Goal: Task Accomplishment & Management: Complete application form

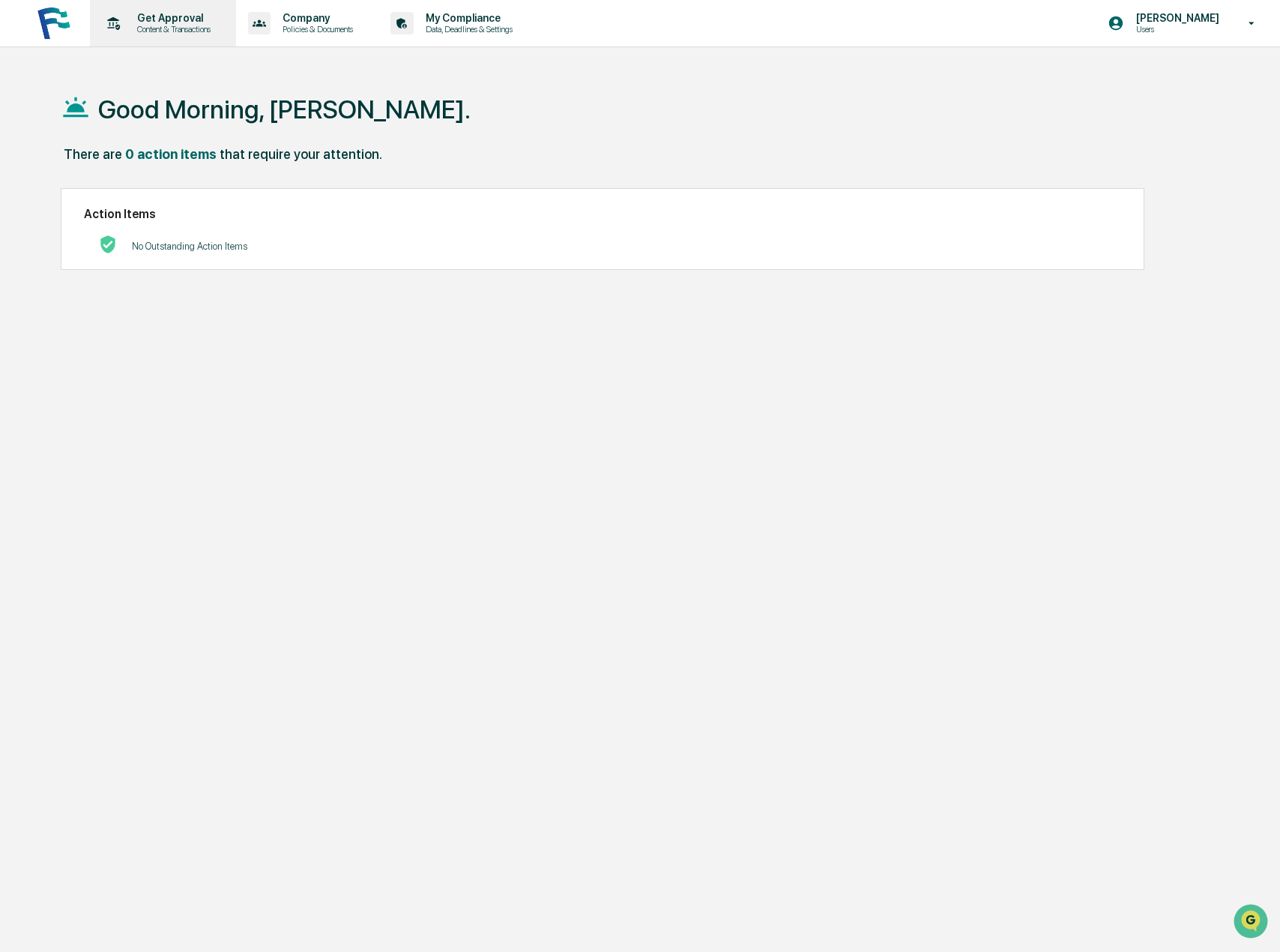
click at [152, 11] on div "Get Approval Content & Transactions" at bounding box center [161, 23] width 131 height 46
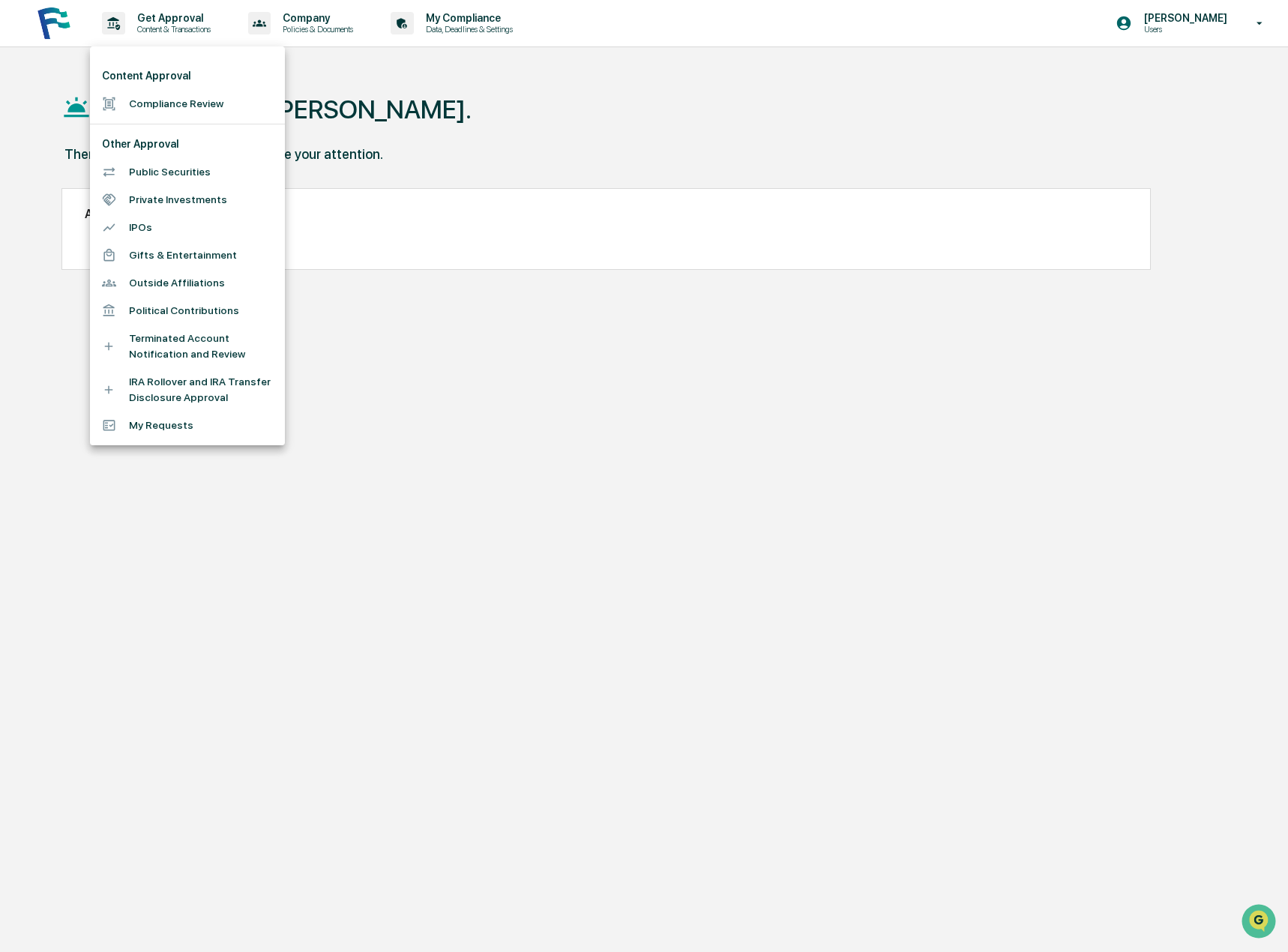
click at [181, 103] on li "Compliance Review" at bounding box center [187, 103] width 195 height 28
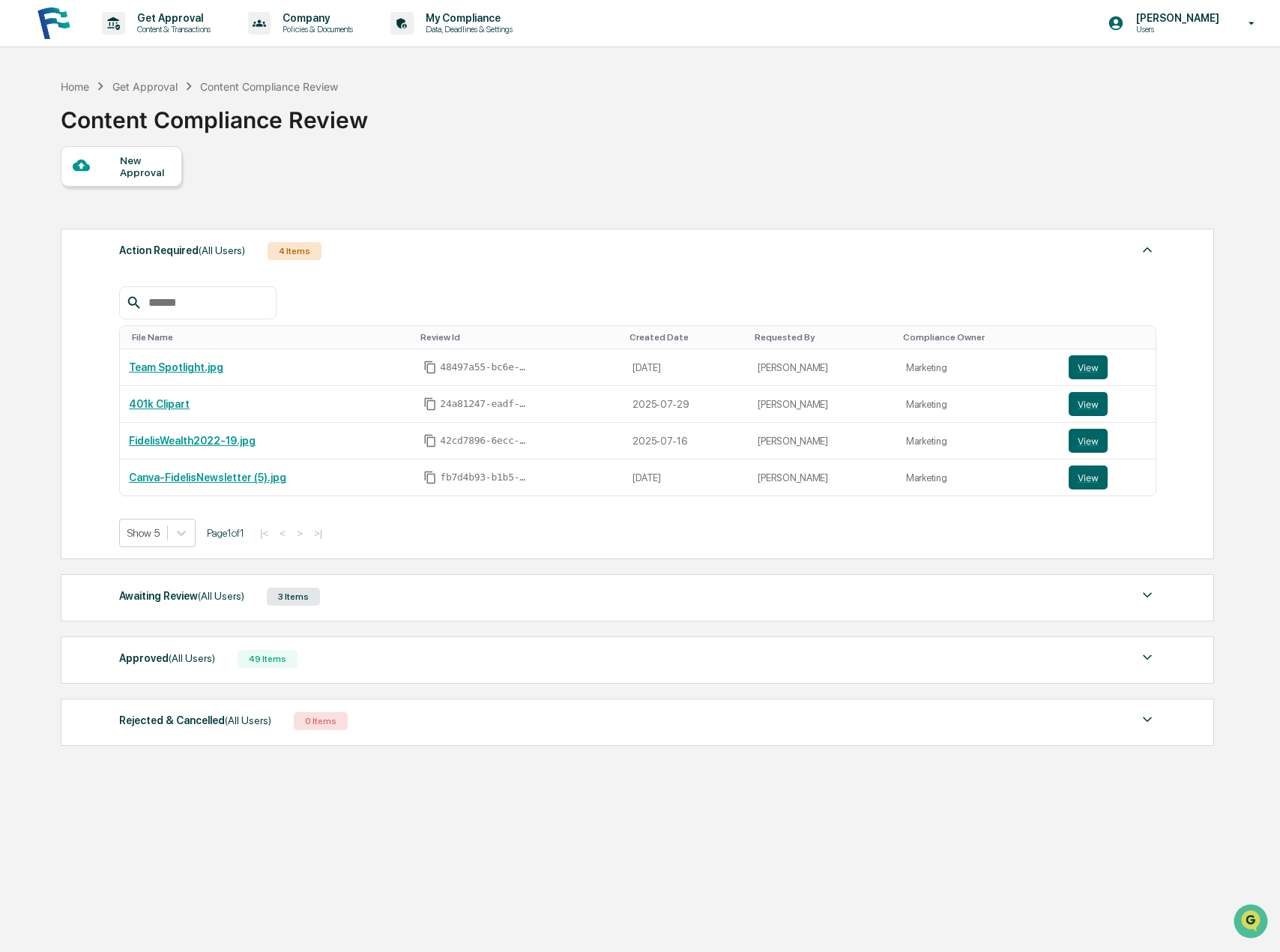
click at [138, 157] on div "New Approval" at bounding box center [145, 166] width 50 height 24
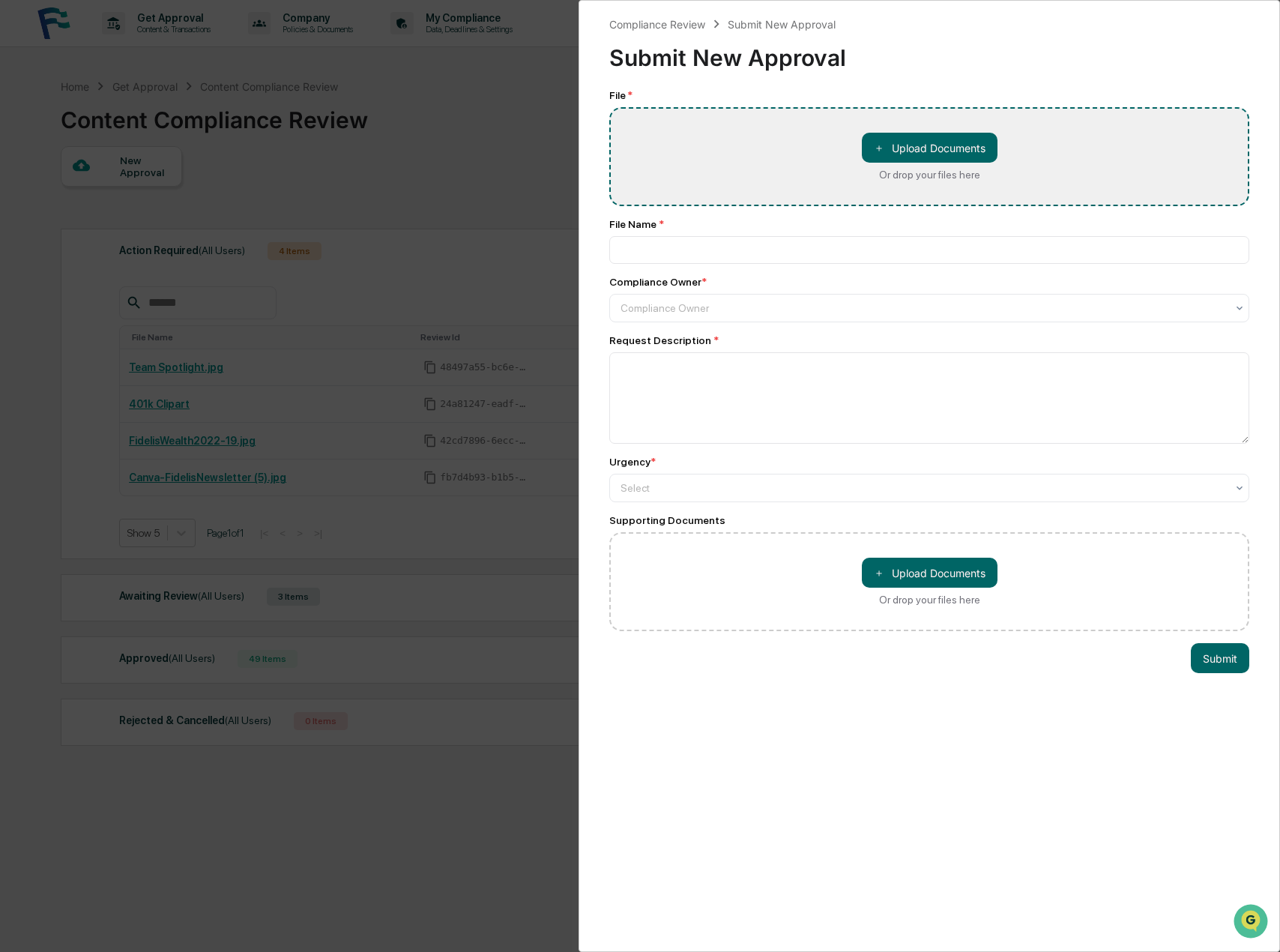
type input "**********"
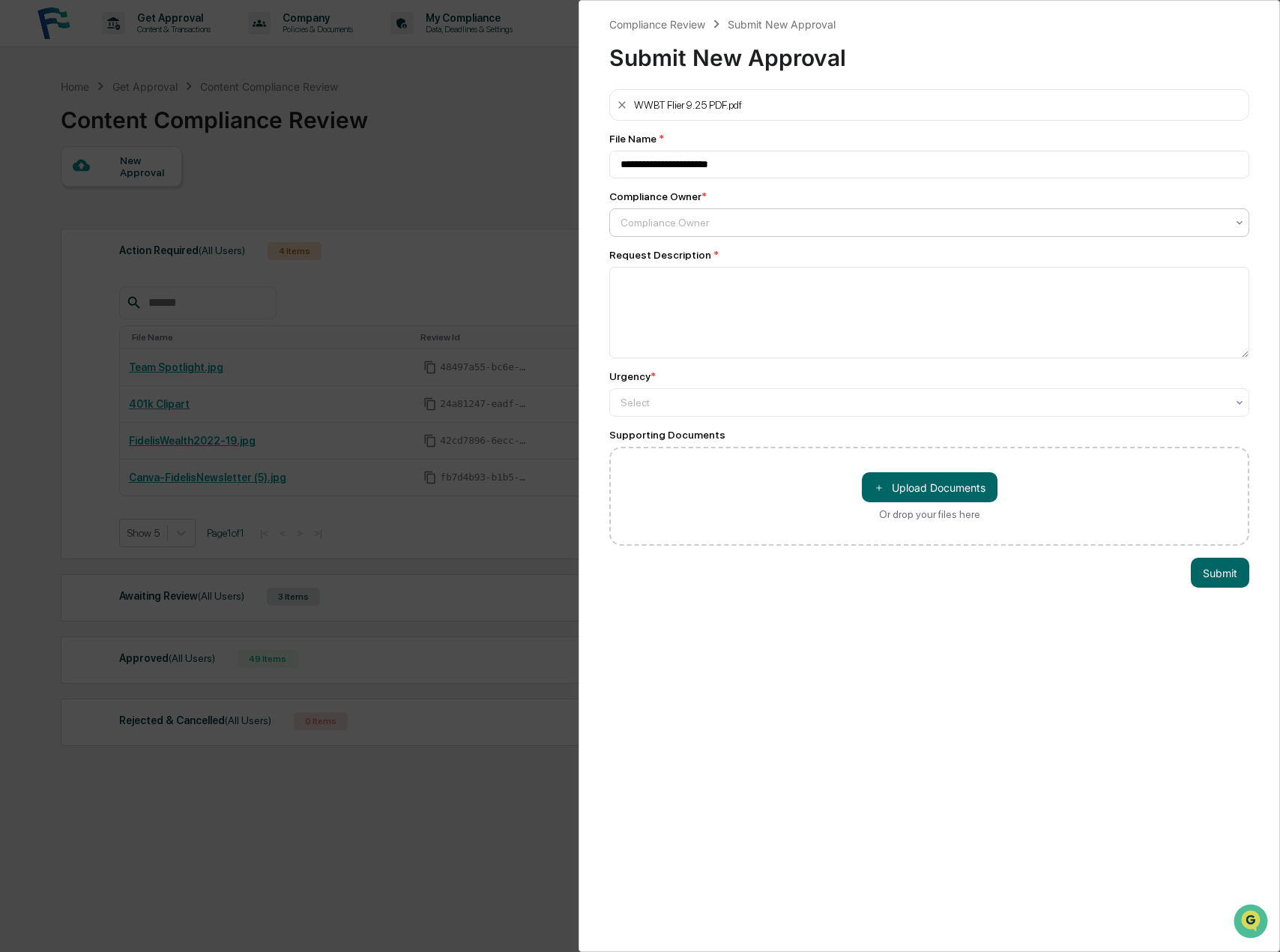
click at [667, 223] on div at bounding box center [923, 223] width 605 height 15
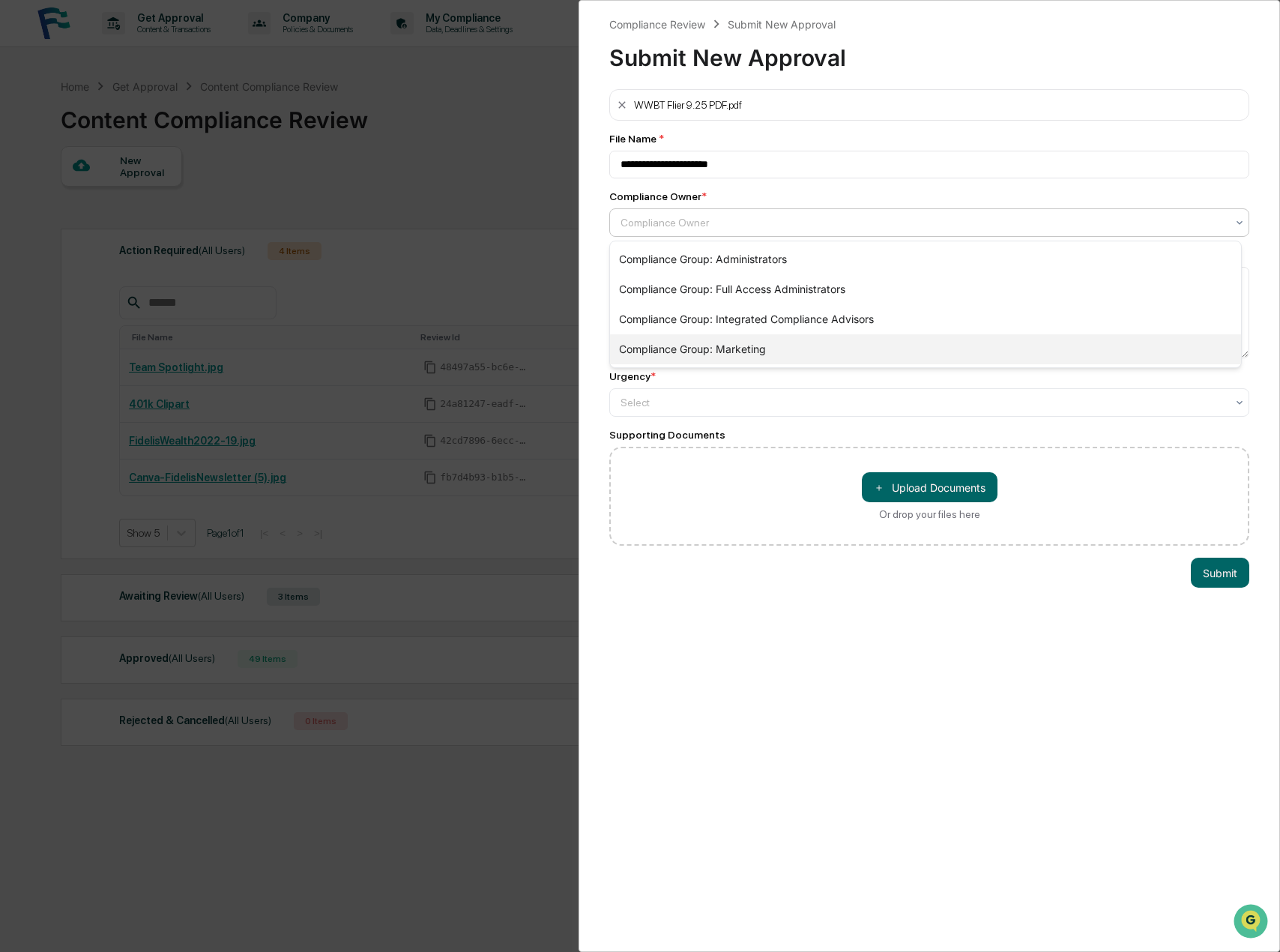
click at [693, 350] on div "Compliance Group: Marketing" at bounding box center [926, 350] width 631 height 30
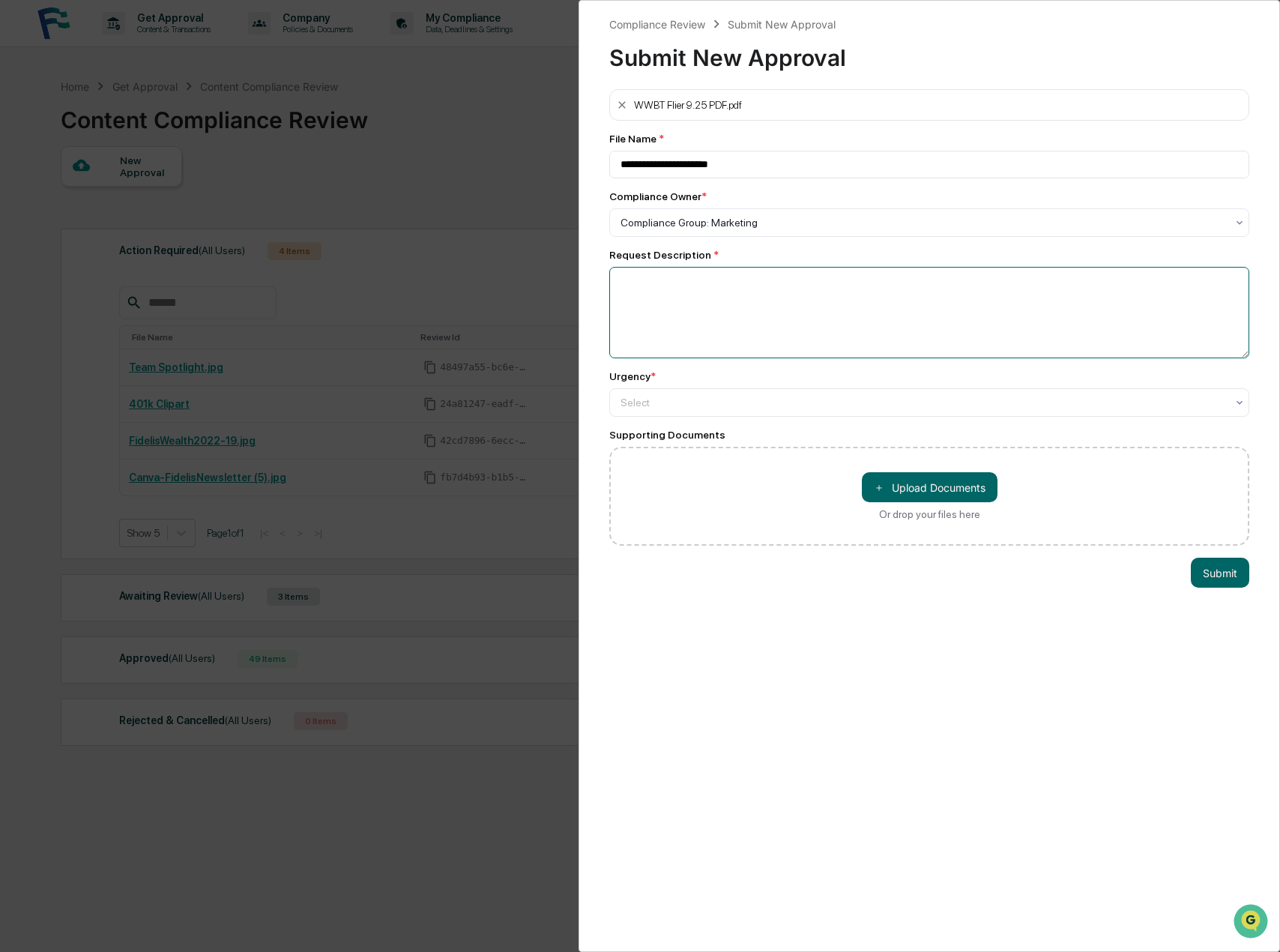
click at [677, 296] on textarea at bounding box center [929, 312] width 640 height 91
type textarea "**********"
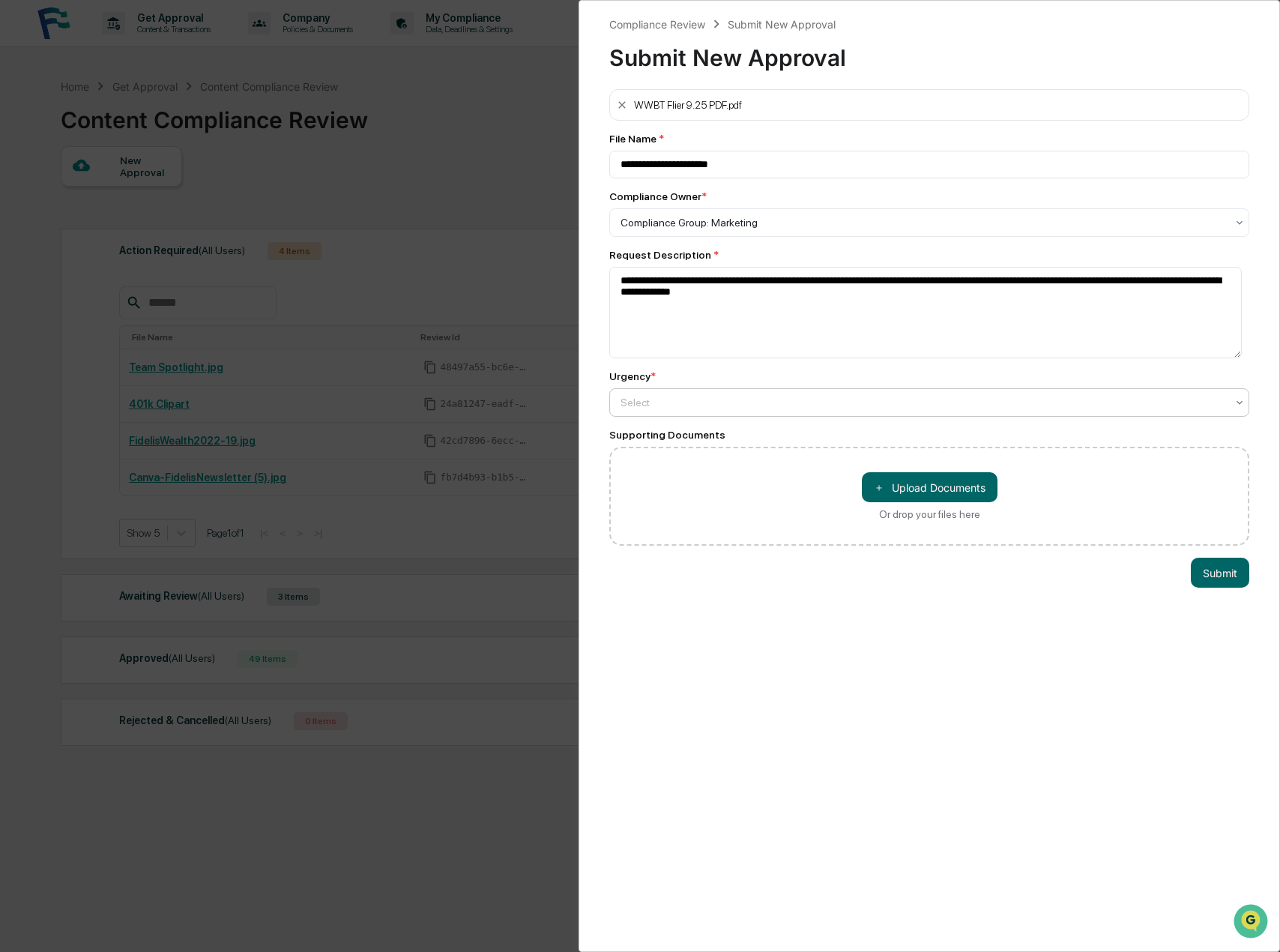
click at [671, 230] on div at bounding box center [923, 223] width 605 height 15
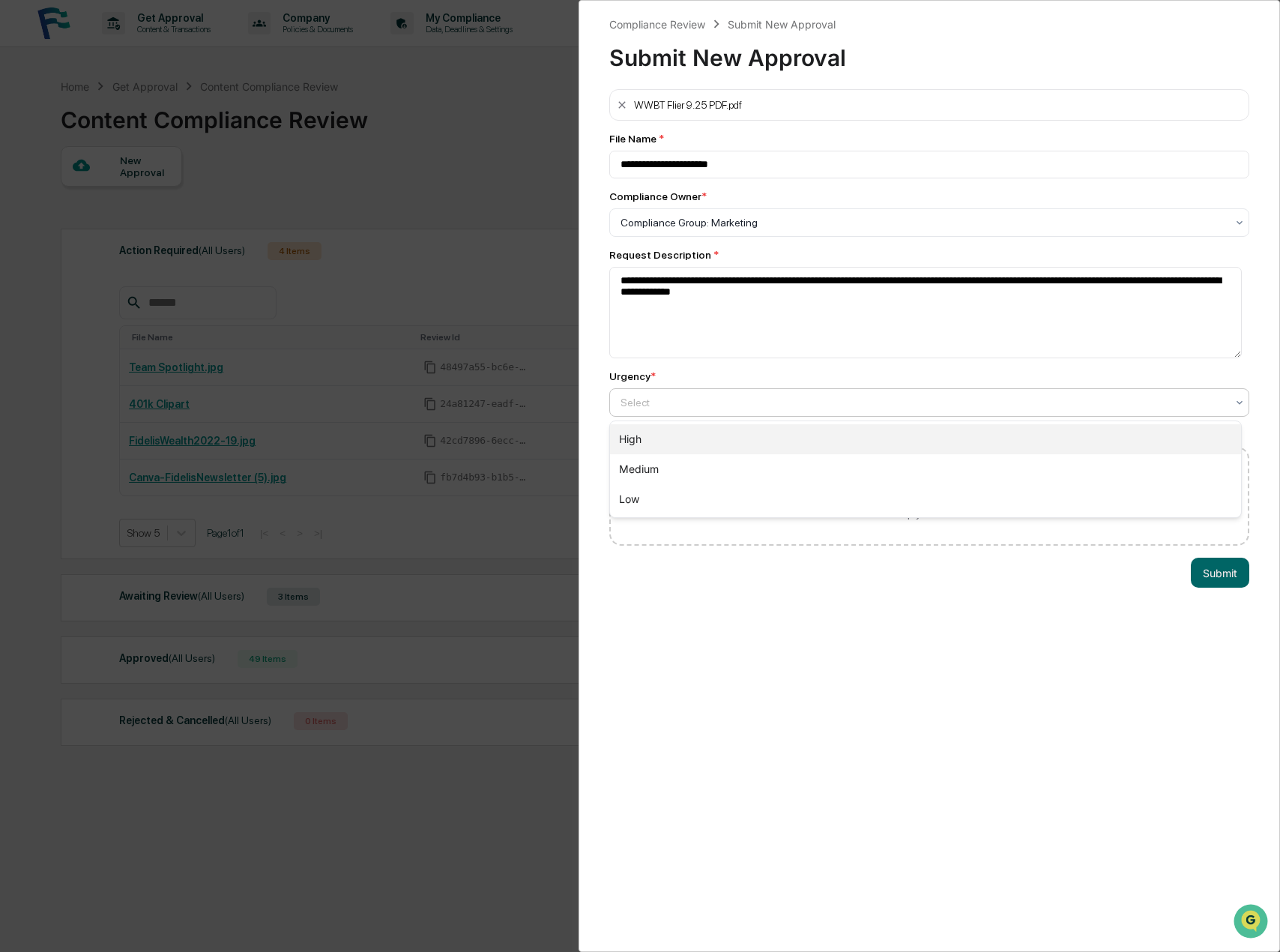
click at [682, 441] on div "High" at bounding box center [926, 439] width 631 height 30
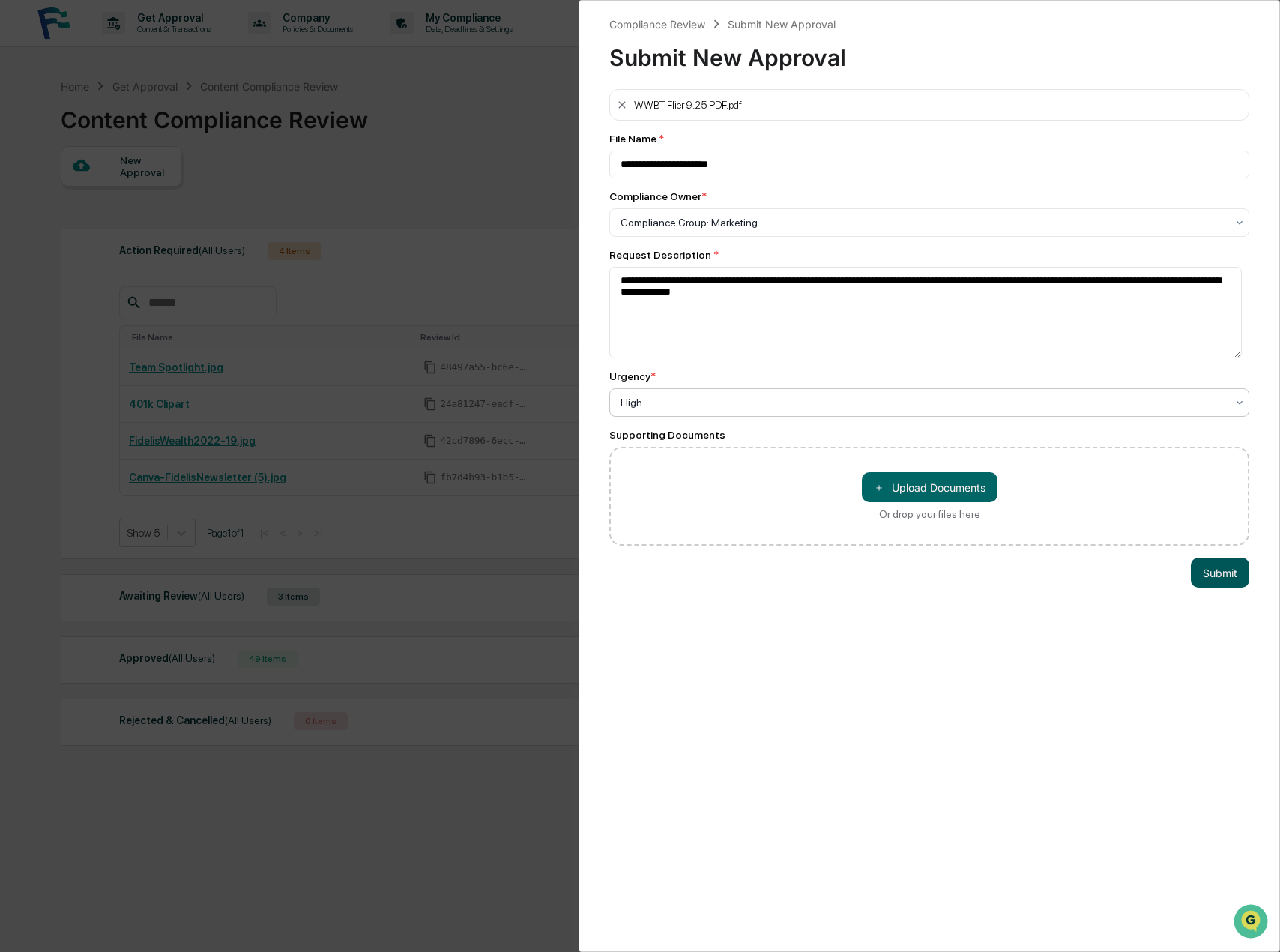
click at [1216, 571] on button "Submit" at bounding box center [1220, 573] width 59 height 30
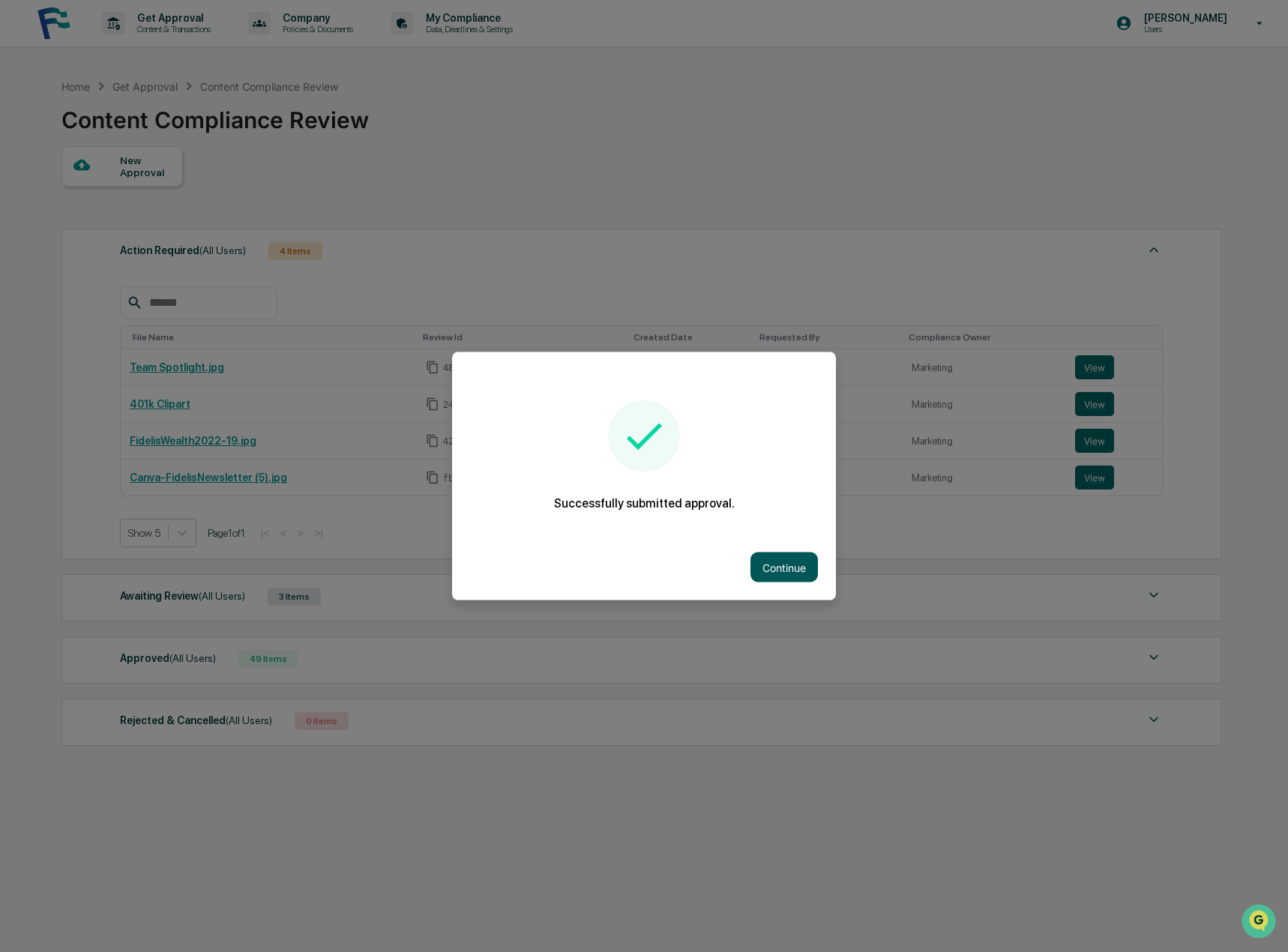
click at [798, 563] on button "Continue" at bounding box center [784, 567] width 68 height 30
